Goal: Obtain resource: Download file/media

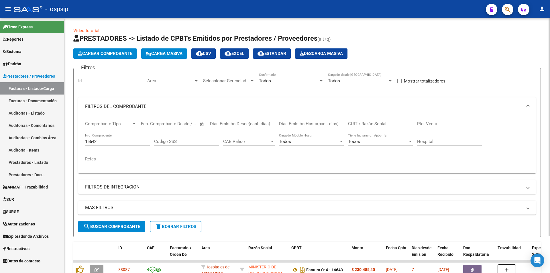
scroll to position [43, 0]
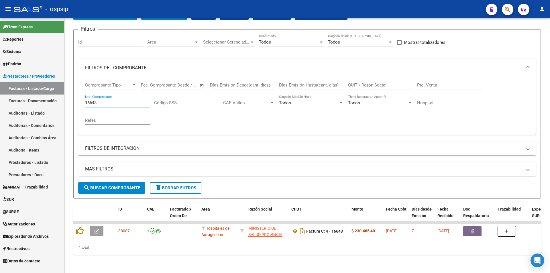
drag, startPoint x: 115, startPoint y: 98, endPoint x: 26, endPoint y: 103, distance: 88.9
click at [26, 103] on mat-sidenav-container "Firma Express Reportes Egresos Devengados Auditorías x Área Auditorías x Usuari…" at bounding box center [275, 145] width 550 height 255
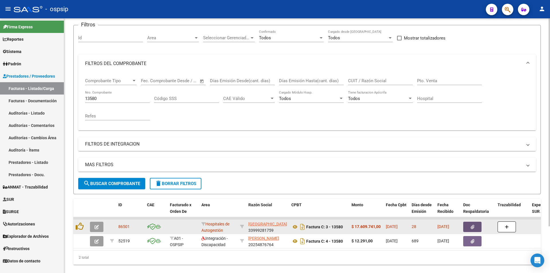
click at [472, 226] on icon "button" at bounding box center [472, 227] width 4 height 4
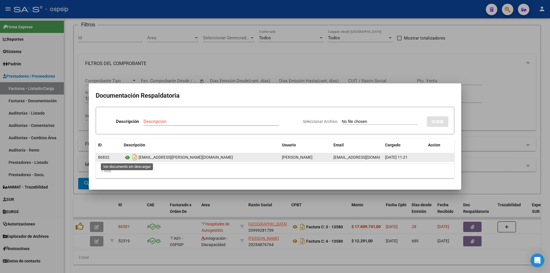
click at [128, 158] on icon at bounding box center [127, 157] width 7 height 7
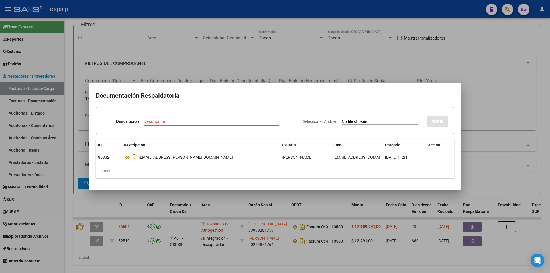
click at [218, 65] on div at bounding box center [275, 136] width 550 height 273
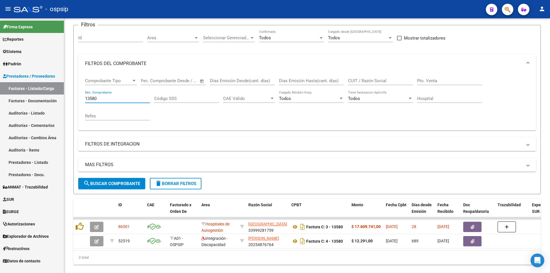
drag, startPoint x: 117, startPoint y: 99, endPoint x: 12, endPoint y: 92, distance: 105.3
click at [16, 90] on mat-sidenav-container "Firma Express Reportes Egresos Devengados Auditorías x Área Auditorías x Usuari…" at bounding box center [275, 145] width 550 height 255
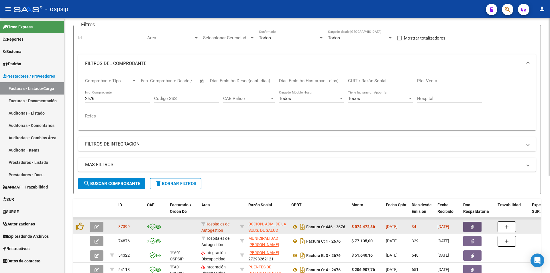
click at [473, 223] on button "button" at bounding box center [472, 227] width 18 height 10
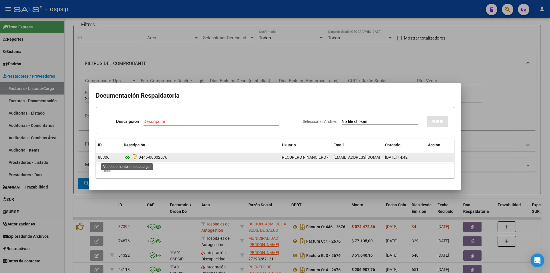
click at [129, 158] on icon at bounding box center [127, 157] width 7 height 7
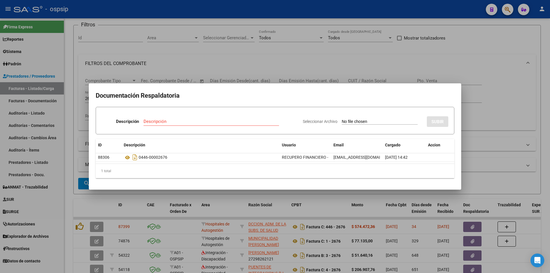
click at [432, 64] on div at bounding box center [275, 136] width 550 height 273
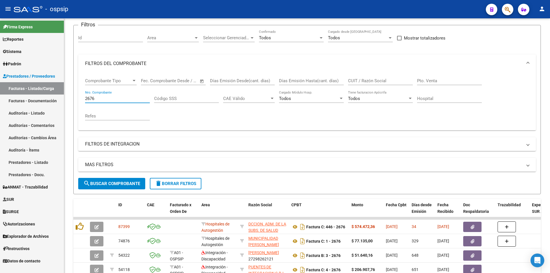
drag, startPoint x: 118, startPoint y: 98, endPoint x: 9, endPoint y: 121, distance: 111.3
click at [0, 107] on mat-sidenav-container "Firma Express Reportes Egresos Devengados Auditorías x Área Auditorías x Usuari…" at bounding box center [275, 145] width 550 height 255
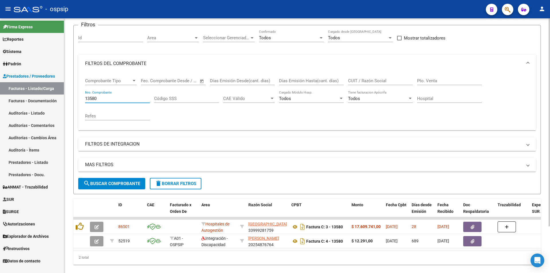
type input "13580"
click at [453, 265] on div "2 total" at bounding box center [306, 257] width 467 height 14
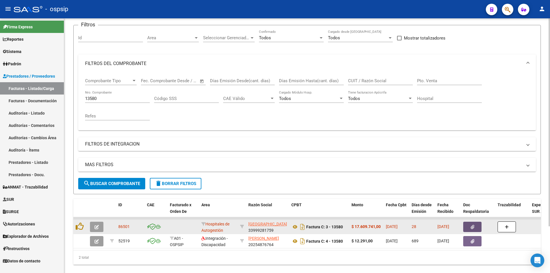
click at [475, 225] on button "button" at bounding box center [472, 227] width 18 height 10
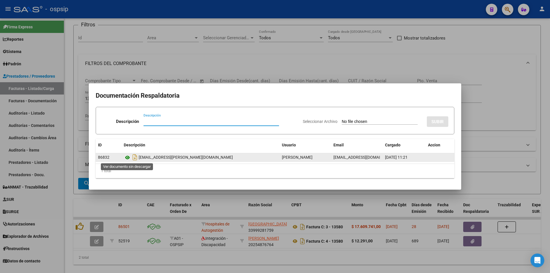
click at [127, 156] on icon at bounding box center [127, 157] width 7 height 7
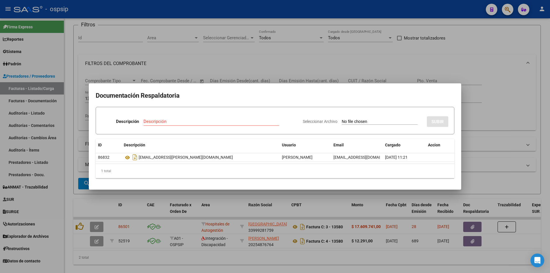
click at [508, 7] on div at bounding box center [275, 136] width 550 height 273
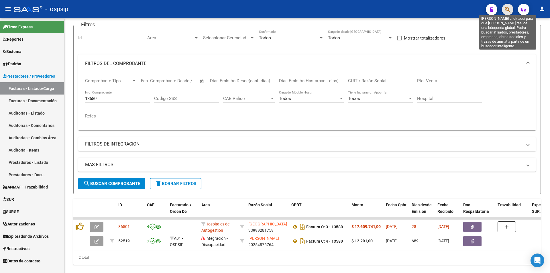
click at [508, 7] on icon "button" at bounding box center [507, 9] width 6 height 7
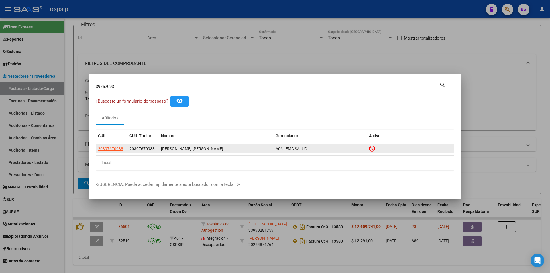
click at [115, 144] on datatable-body-cell "20397670938" at bounding box center [111, 148] width 31 height 9
click at [113, 148] on span "20397670938" at bounding box center [110, 148] width 25 height 5
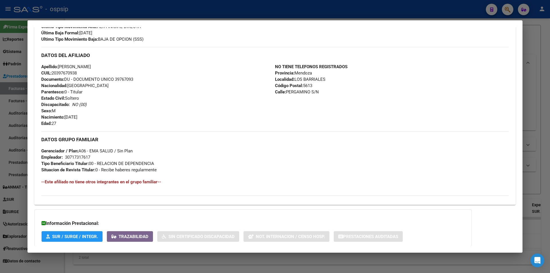
scroll to position [206, 0]
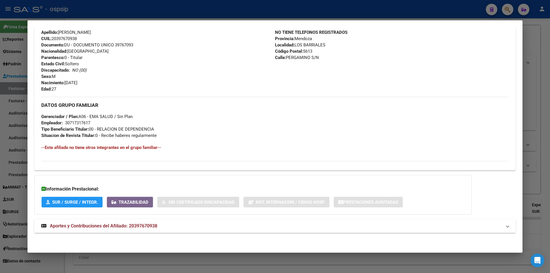
click at [134, 228] on strong "Aportes y Contribuciones del Afiliado: 20397670938" at bounding box center [99, 225] width 116 height 7
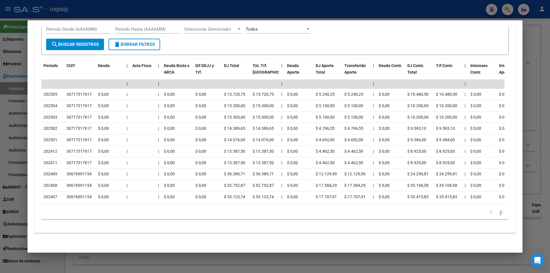
scroll to position [346, 0]
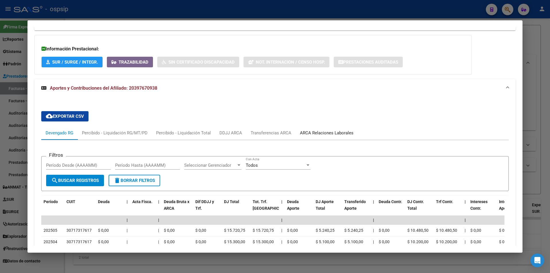
click at [311, 132] on div "ARCA Relaciones Laborales" at bounding box center [327, 133] width 54 height 6
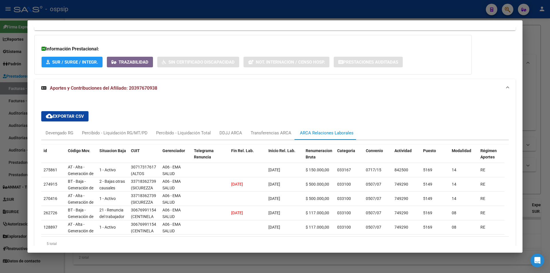
click at [314, 15] on div at bounding box center [275, 136] width 550 height 273
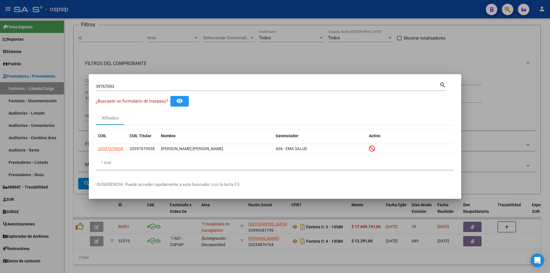
drag, startPoint x: 133, startPoint y: 90, endPoint x: 45, endPoint y: 84, distance: 88.6
click at [45, 84] on div "39767093 Buscar (apellido, dni, cuil, nro traspaso, cuit, obra social) search ¿…" at bounding box center [275, 136] width 550 height 273
click at [129, 88] on input "39767093" at bounding box center [268, 86] width 344 height 5
type input "3"
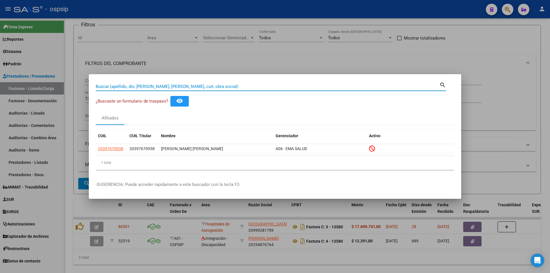
paste input "17032998"
type input "17032998"
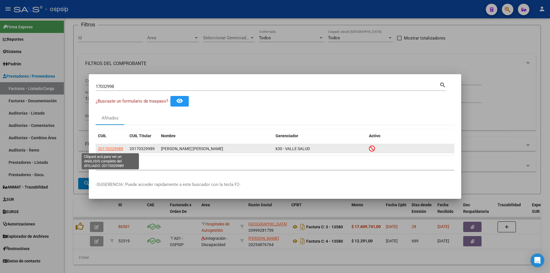
click at [114, 150] on span "20170329989" at bounding box center [110, 148] width 25 height 5
type textarea "20170329989"
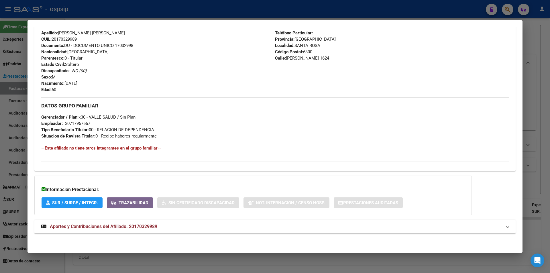
scroll to position [205, 0]
click at [147, 229] on strong "Aportes y Contribuciones del Afiliado: 20170329989" at bounding box center [99, 225] width 116 height 7
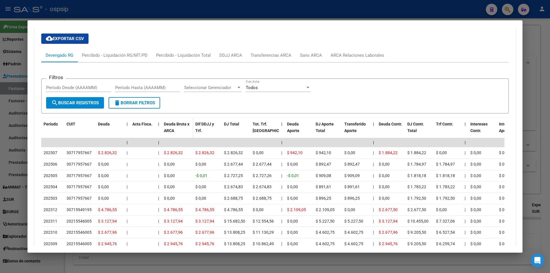
scroll to position [434, 0]
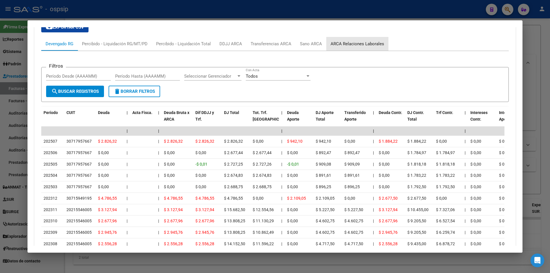
click at [362, 45] on div "ARCA Relaciones Laborales" at bounding box center [357, 44] width 54 height 6
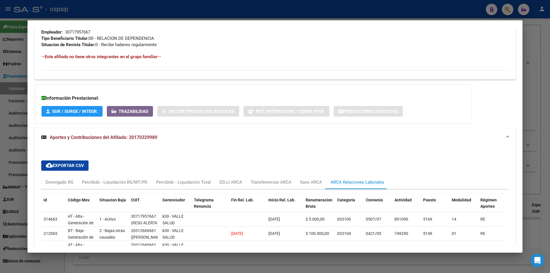
scroll to position [322, 0]
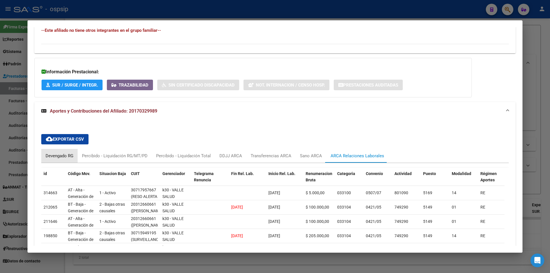
click at [68, 156] on div "Devengado RG" at bounding box center [60, 156] width 28 height 6
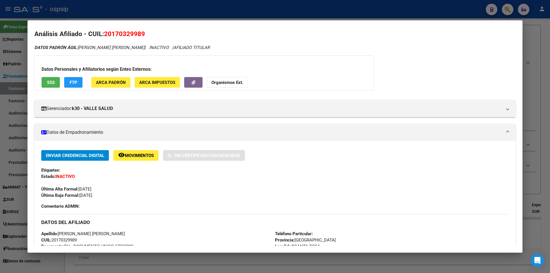
scroll to position [0, 0]
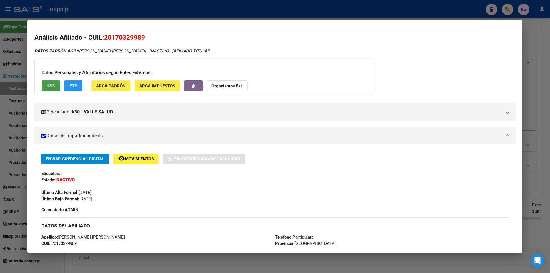
click at [57, 85] on button "SSS" at bounding box center [51, 85] width 18 height 11
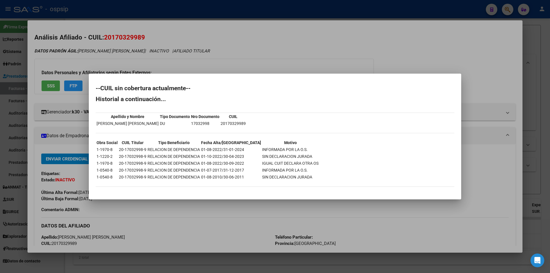
click at [275, 45] on div at bounding box center [275, 136] width 550 height 273
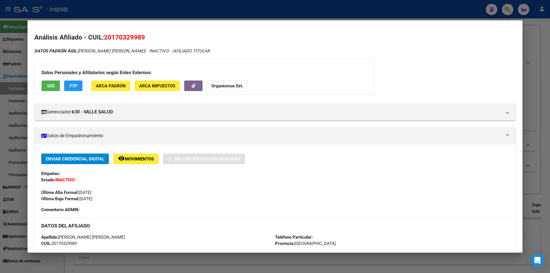
click at [50, 88] on span "SSS" at bounding box center [51, 85] width 8 height 5
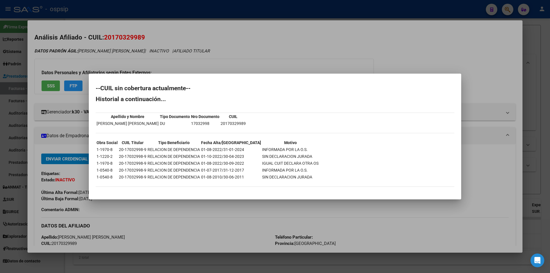
click at [323, 15] on div at bounding box center [275, 136] width 550 height 273
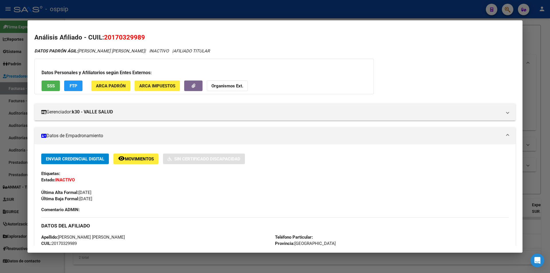
click at [323, 15] on div at bounding box center [275, 136] width 550 height 273
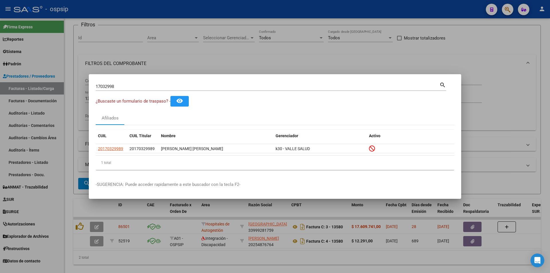
click at [323, 15] on div at bounding box center [275, 136] width 550 height 273
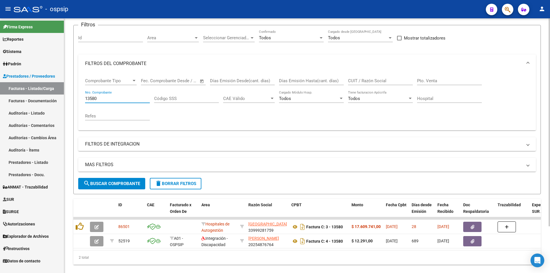
drag, startPoint x: 104, startPoint y: 99, endPoint x: 68, endPoint y: 103, distance: 36.6
click at [68, 103] on div "Video tutorial PRESTADORES -> Listado de CPBTs Emitidos por Prestadores / Prove…" at bounding box center [307, 128] width 486 height 307
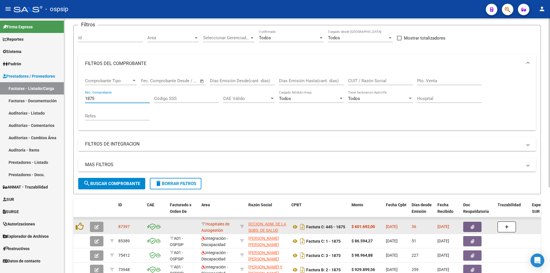
type input "1875"
click at [471, 227] on icon "button" at bounding box center [472, 227] width 4 height 4
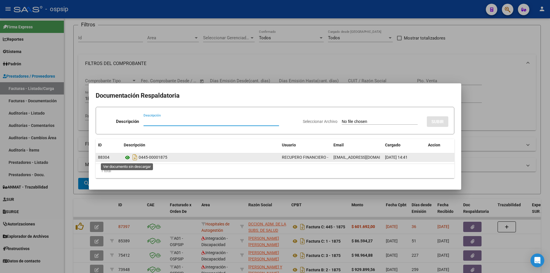
click at [126, 158] on icon at bounding box center [127, 157] width 7 height 7
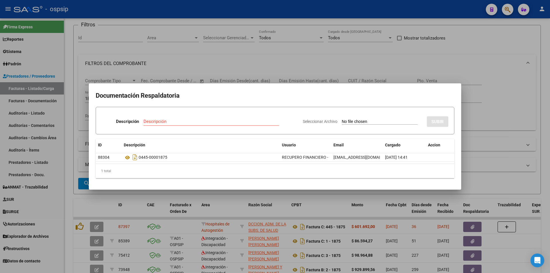
click at [172, 59] on div at bounding box center [275, 136] width 550 height 273
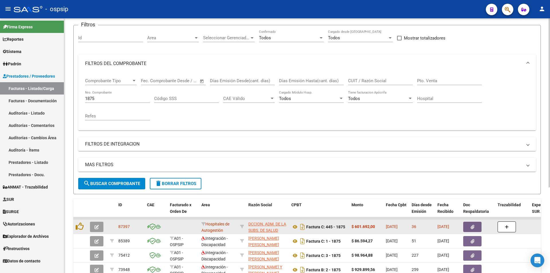
click at [84, 225] on div at bounding box center [81, 226] width 10 height 9
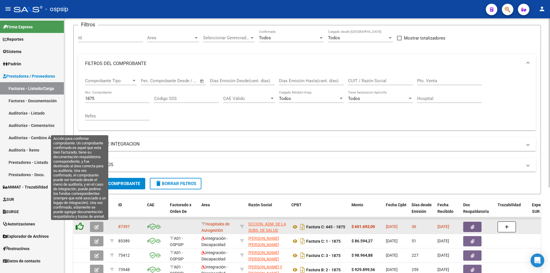
click at [82, 227] on icon at bounding box center [80, 226] width 8 height 8
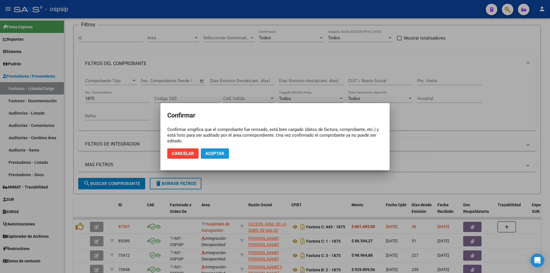
click at [214, 155] on span "Aceptar" at bounding box center [214, 153] width 19 height 5
